Goal: Task Accomplishment & Management: Use online tool/utility

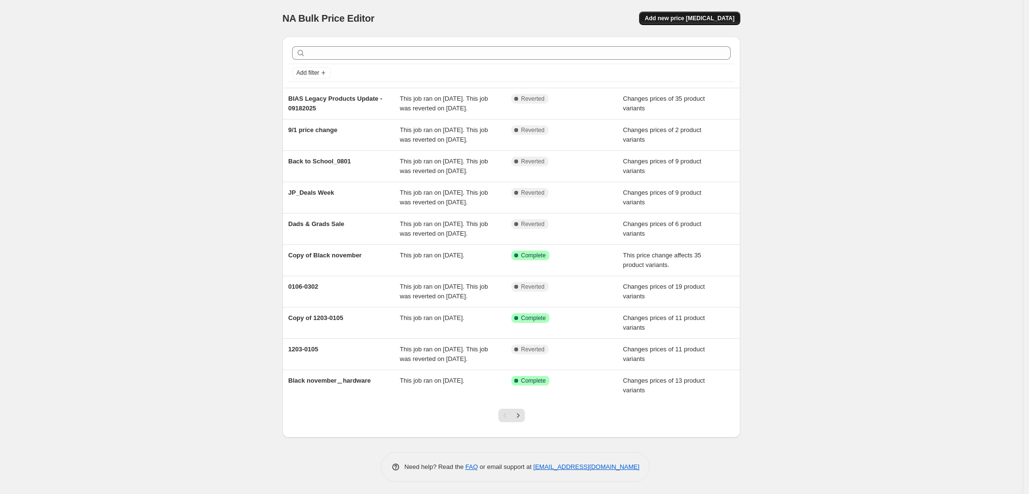
click at [709, 20] on span "Add new price [MEDICAL_DATA]" at bounding box center [690, 18] width 90 height 8
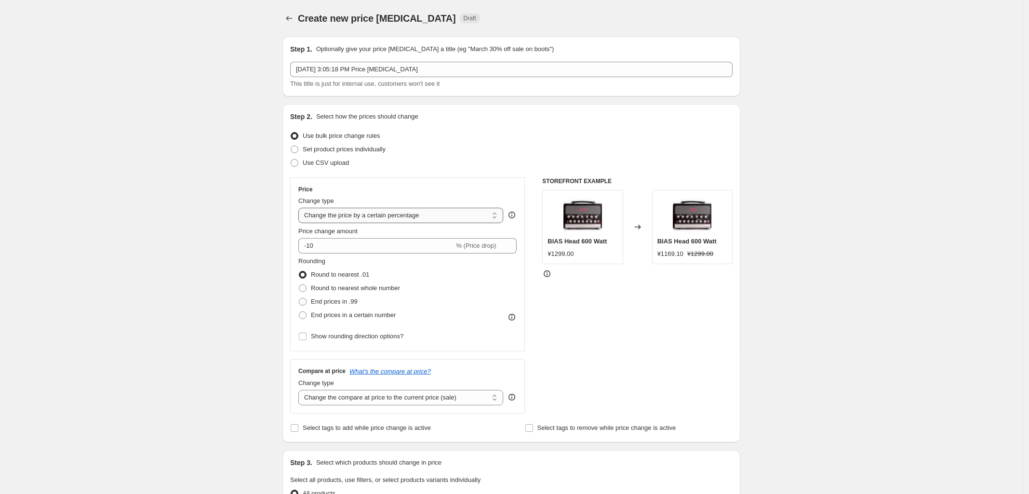
click at [379, 213] on select "Change the price to a certain amount Change the price by a certain amount Chang…" at bounding box center [400, 215] width 205 height 15
select select "ecap"
click at [301, 208] on select "Change the price to a certain amount Change the price by a certain amount Chang…" at bounding box center [400, 215] width 205 height 15
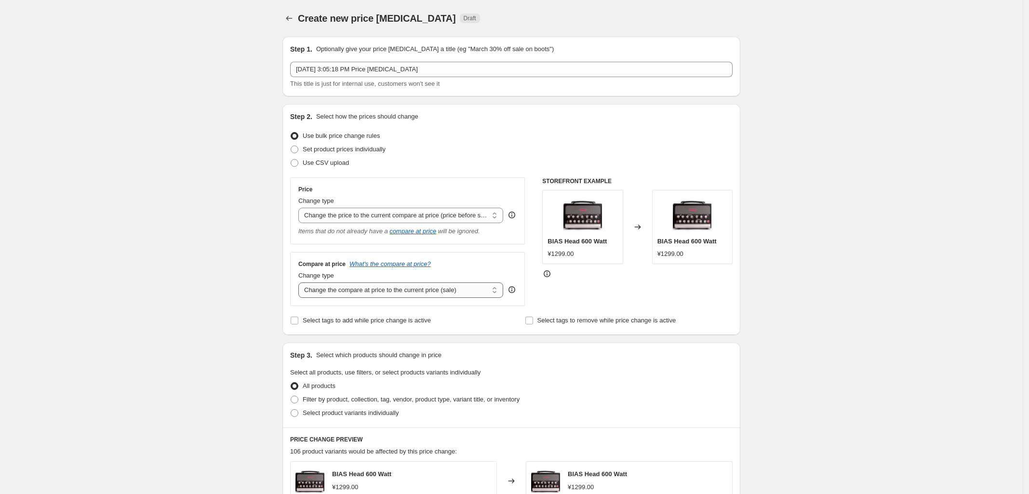
click at [454, 289] on select "Change the compare at price to the current price (sale) Change the compare at p…" at bounding box center [400, 289] width 205 height 15
select select "no_change"
click at [301, 283] on select "Change the compare at price to the current price (sale) Change the compare at p…" at bounding box center [400, 289] width 205 height 15
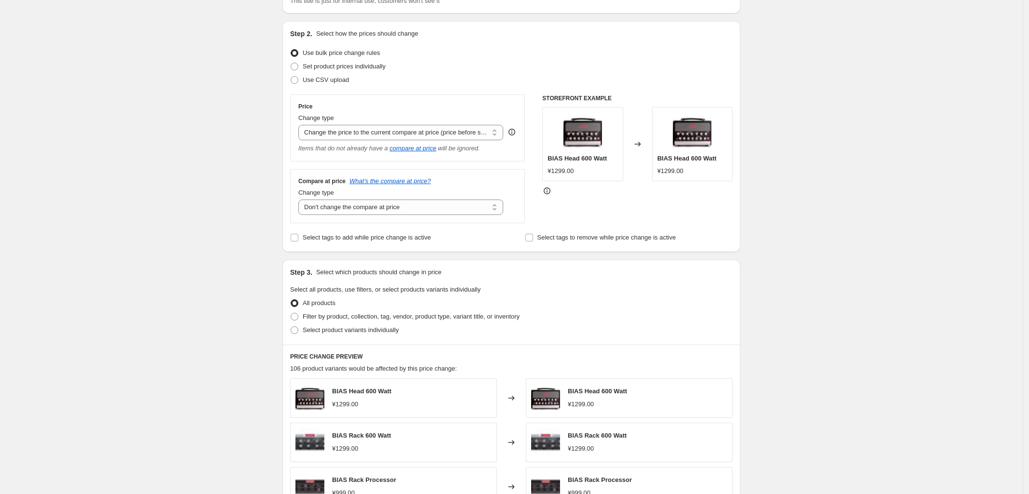
scroll to position [241, 0]
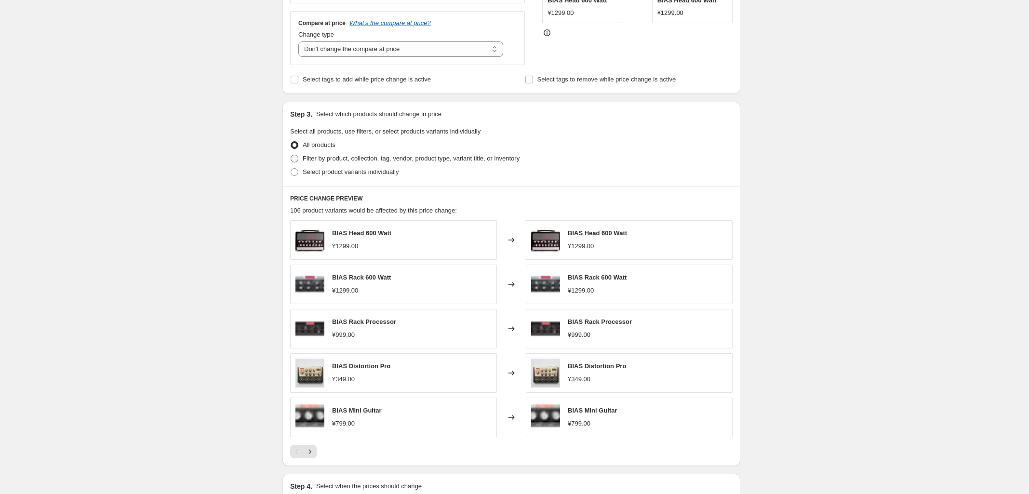
click at [297, 159] on span at bounding box center [295, 159] width 8 height 8
click at [291, 155] on input "Filter by product, collection, tag, vendor, product type, variant title, or inv…" at bounding box center [291, 155] width 0 height 0
radio input "true"
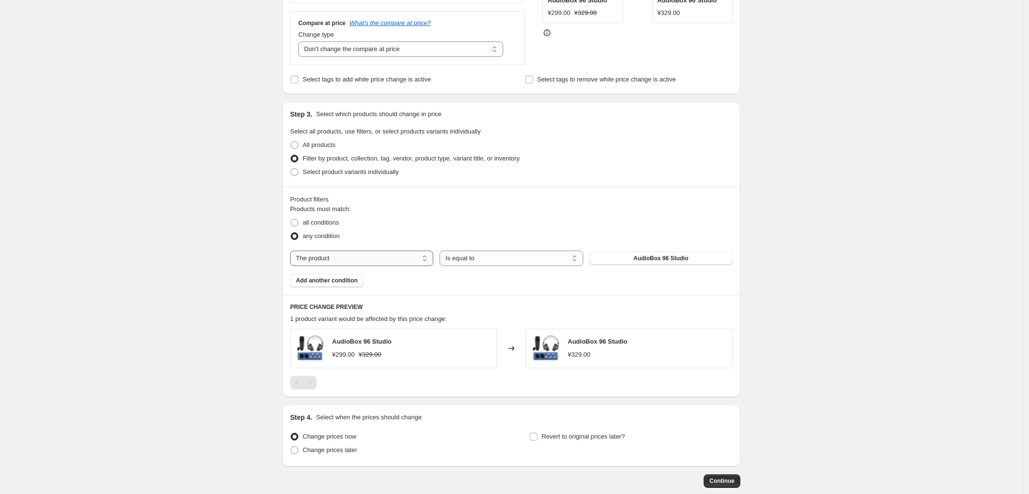
click at [416, 262] on select "The product The product's collection The product's tag The product's vendor The…" at bounding box center [361, 258] width 143 height 15
select select "collection"
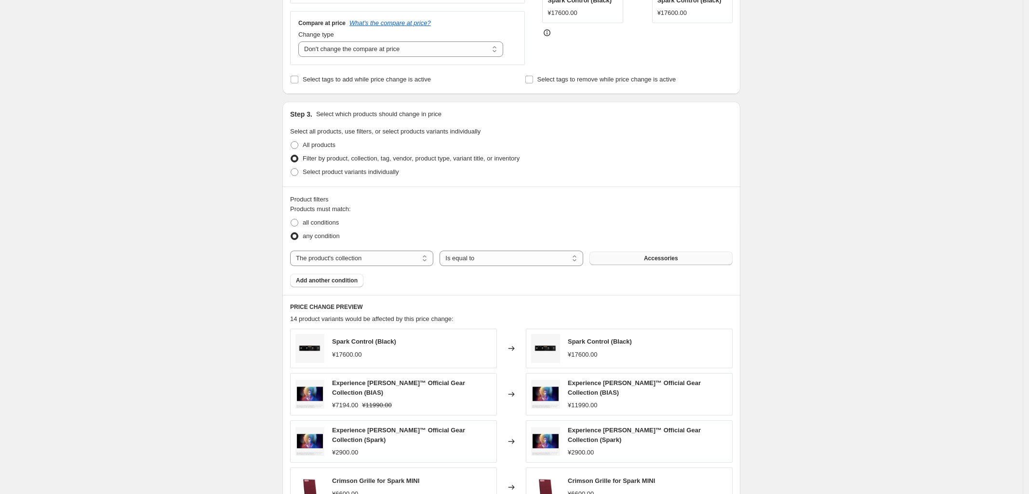
click at [648, 257] on span "Accessories" at bounding box center [661, 258] width 34 height 8
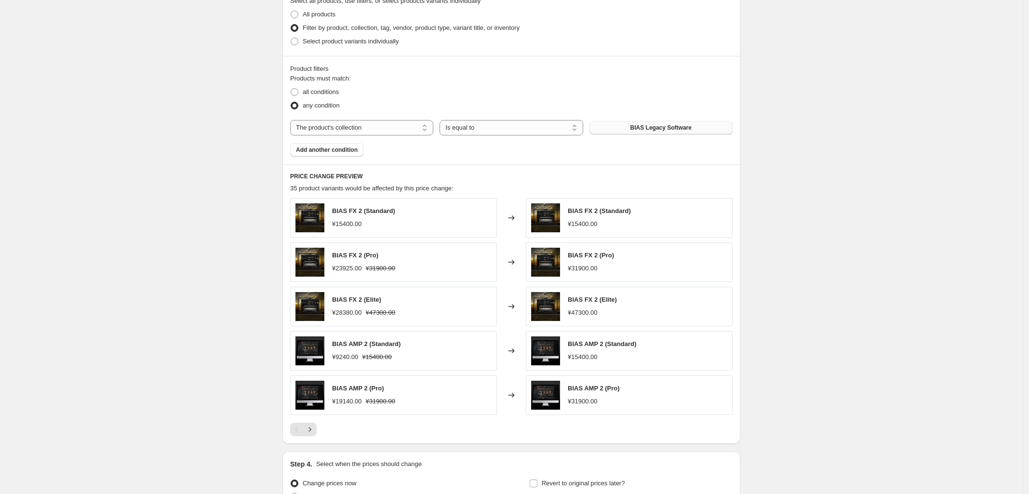
scroll to position [473, 0]
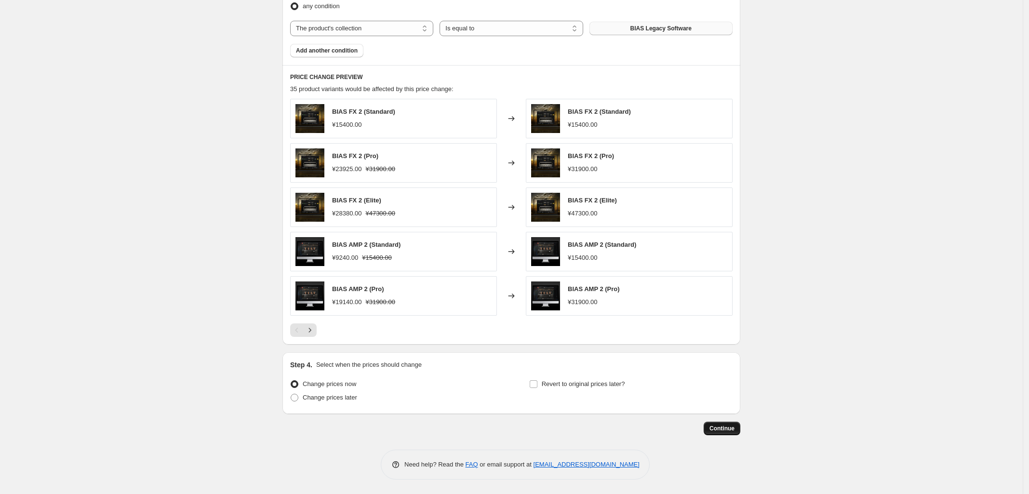
click at [724, 429] on span "Continue" at bounding box center [721, 428] width 25 height 8
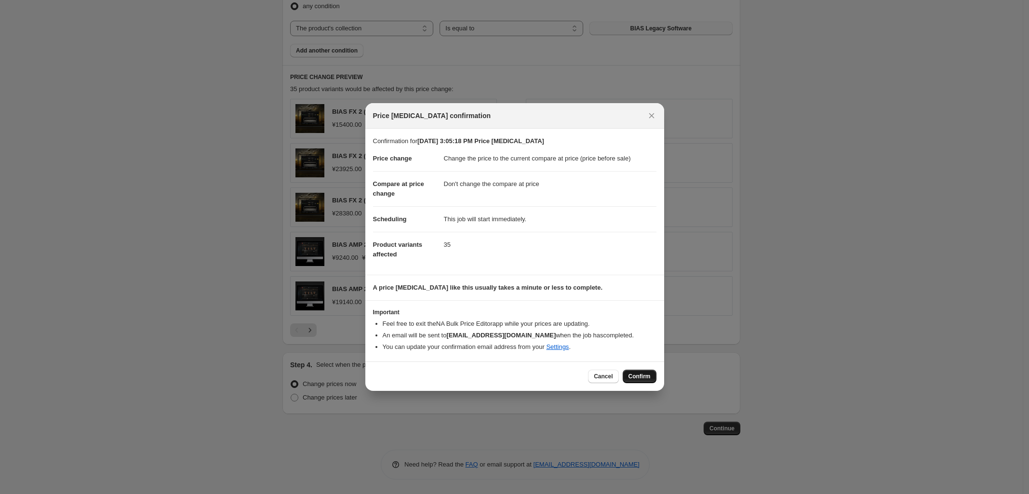
click at [641, 378] on span "Confirm" at bounding box center [639, 376] width 22 height 8
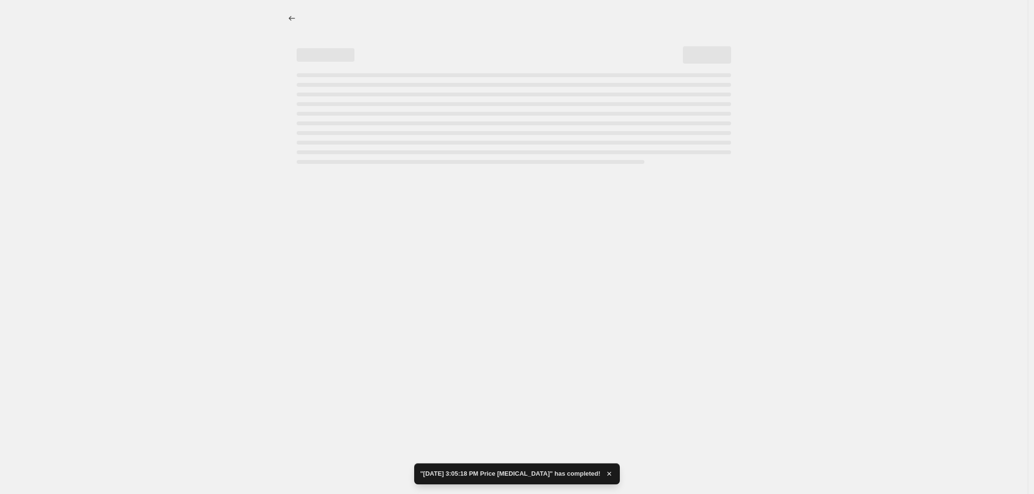
select select "ecap"
select select "no_change"
select select "collection"
